Goal: Book appointment/travel/reservation

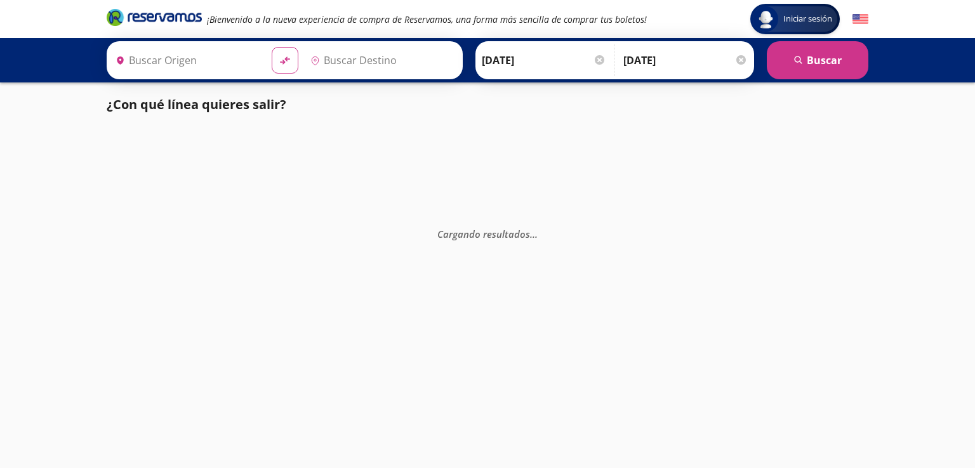
type input "[GEOGRAPHIC_DATA], [GEOGRAPHIC_DATA]"
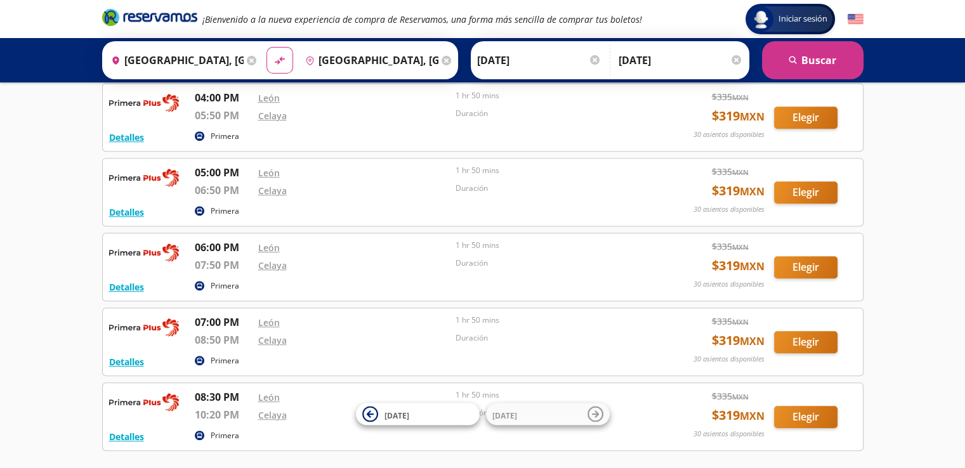
scroll to position [698, 0]
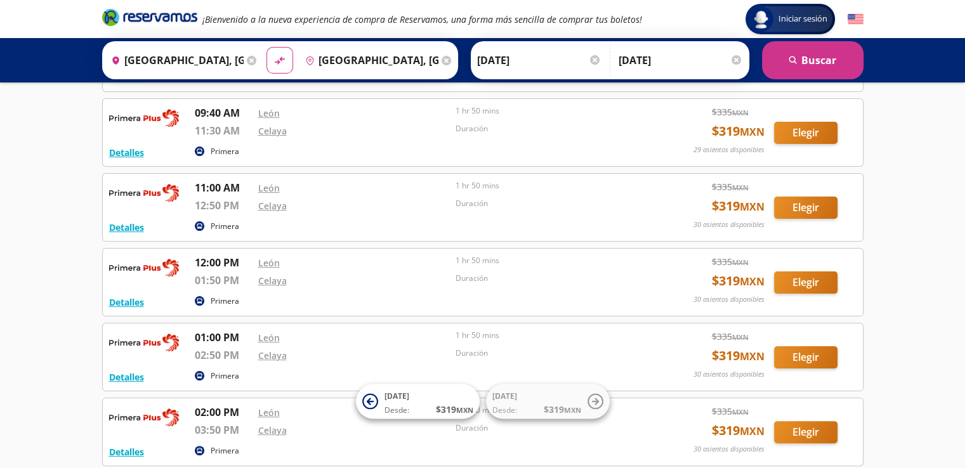
scroll to position [114, 0]
